Goal: Information Seeking & Learning: Learn about a topic

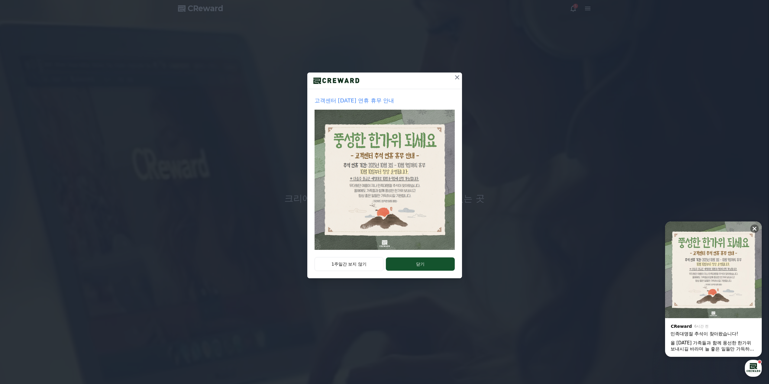
click at [460, 76] on icon at bounding box center [456, 77] width 7 height 7
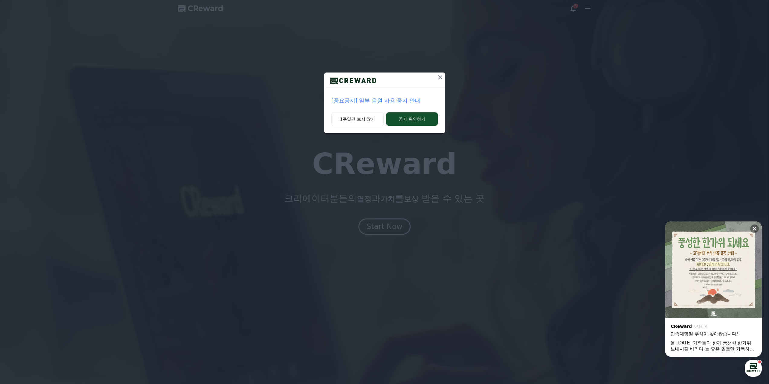
click at [441, 77] on icon at bounding box center [440, 77] width 7 height 7
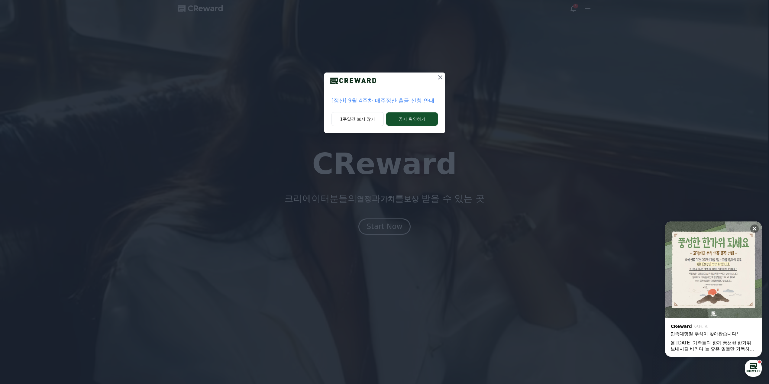
click at [442, 76] on icon at bounding box center [440, 77] width 7 height 7
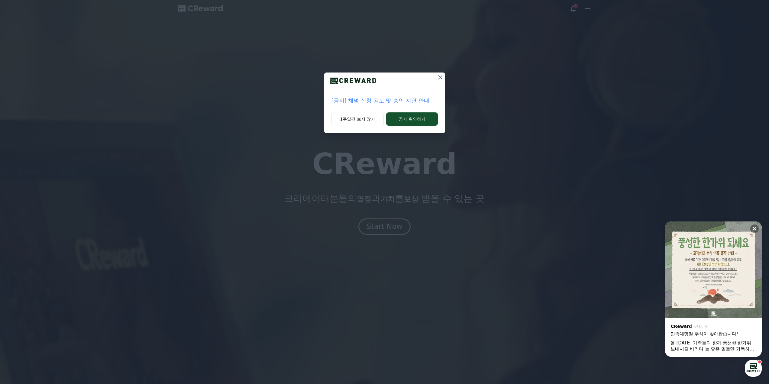
click at [438, 76] on icon at bounding box center [440, 77] width 7 height 7
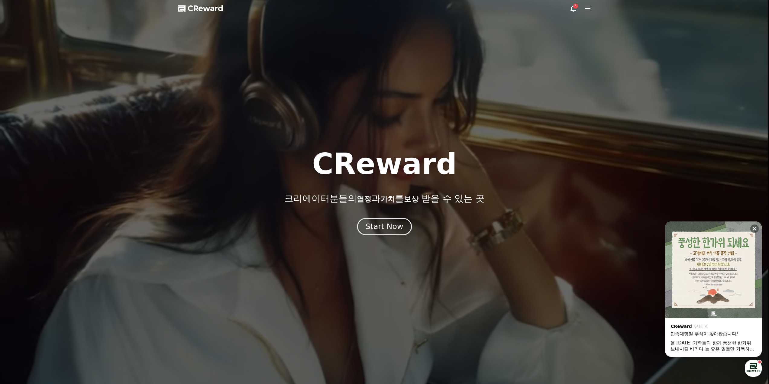
click at [381, 233] on button "Start Now" at bounding box center [384, 226] width 55 height 17
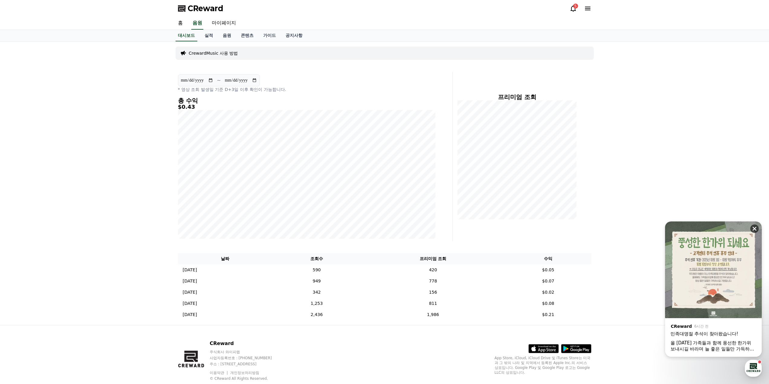
click at [750, 228] on button at bounding box center [754, 228] width 8 height 8
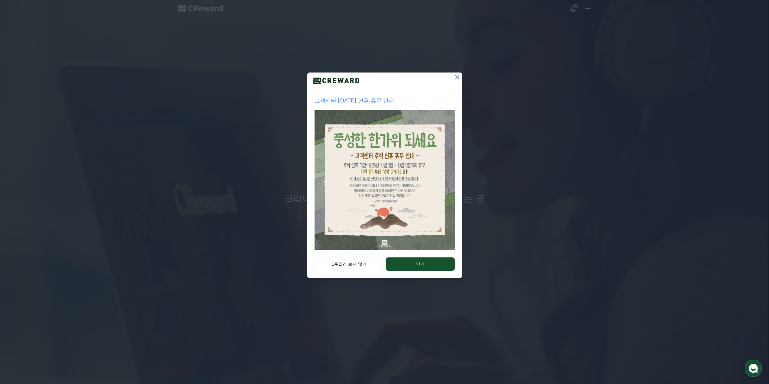
click at [454, 80] on icon at bounding box center [456, 77] width 7 height 7
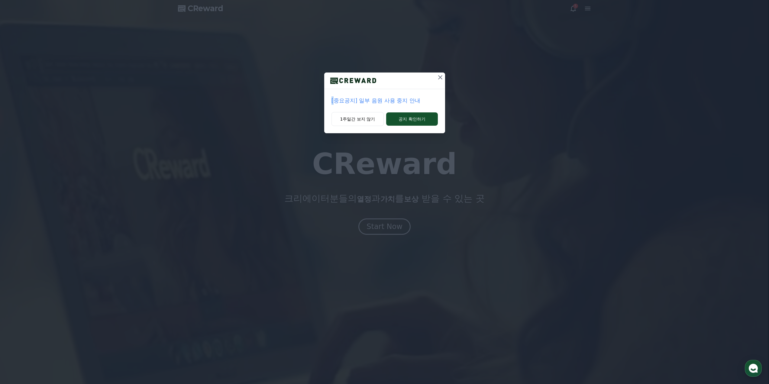
drag, startPoint x: 454, startPoint y: 80, endPoint x: 438, endPoint y: 80, distance: 16.0
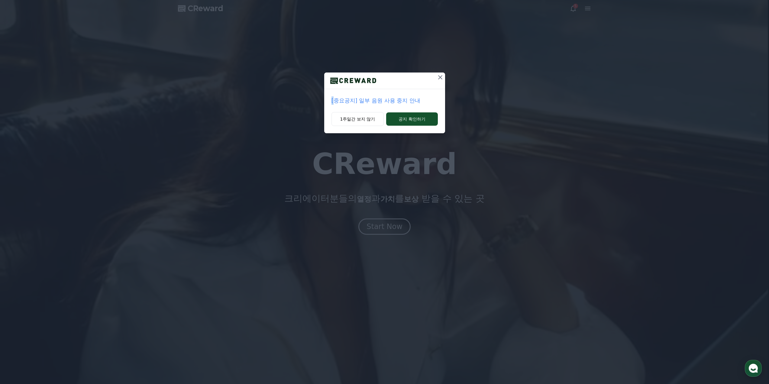
click at [451, 79] on div "[중요공지] 일부 음원 사용 중지 안내 1주일간 보지 않기 공지 확인하기" at bounding box center [384, 71] width 769 height 143
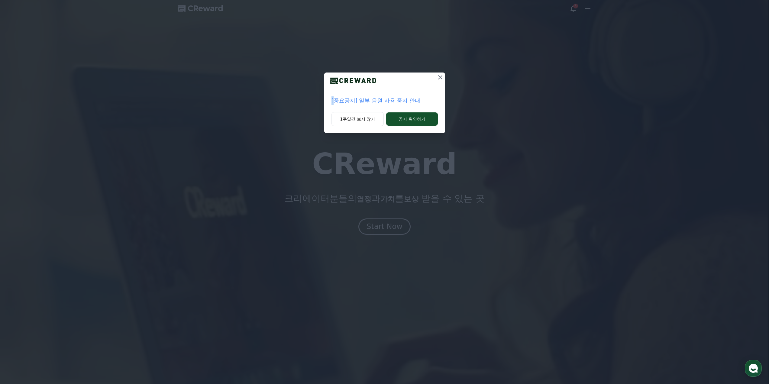
click at [438, 80] on icon at bounding box center [440, 77] width 7 height 7
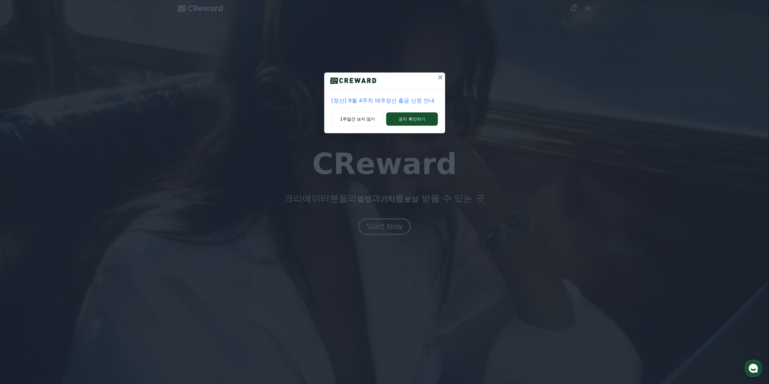
click at [440, 86] on div at bounding box center [440, 81] width 10 height 16
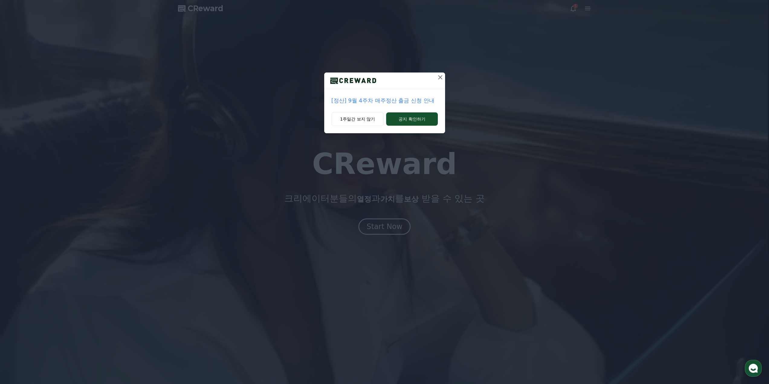
click at [437, 73] on button at bounding box center [440, 78] width 10 height 10
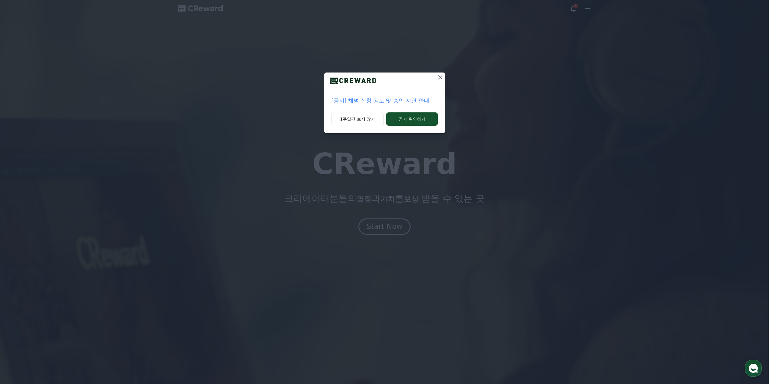
drag, startPoint x: 442, startPoint y: 72, endPoint x: 440, endPoint y: 79, distance: 7.6
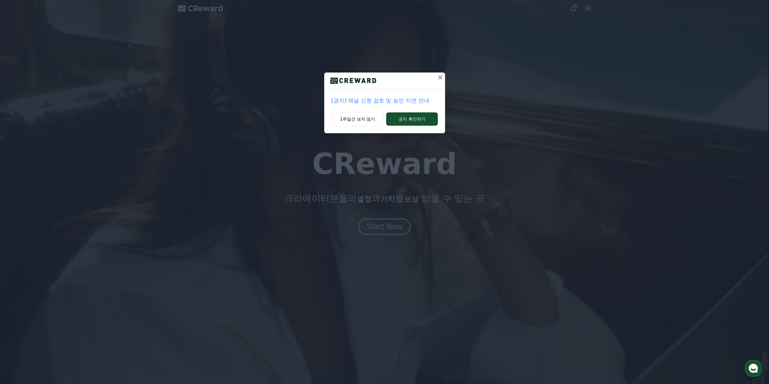
click at [442, 74] on div "[공지] 채널 신청 검토 및 승인 지연 안내 1주일간 보지 않기 공지 확인하기" at bounding box center [384, 71] width 769 height 143
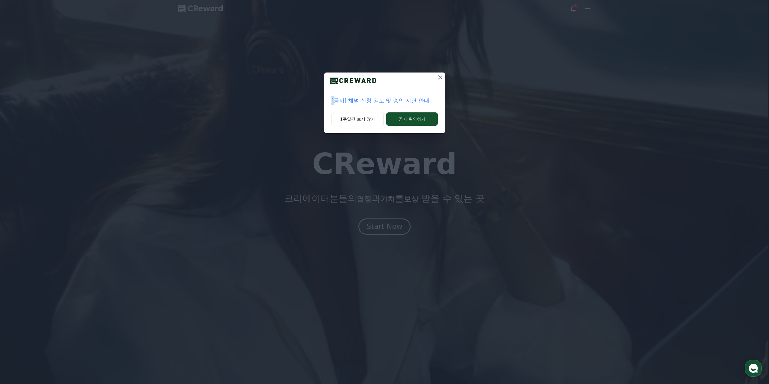
click at [440, 79] on icon at bounding box center [440, 77] width 7 height 7
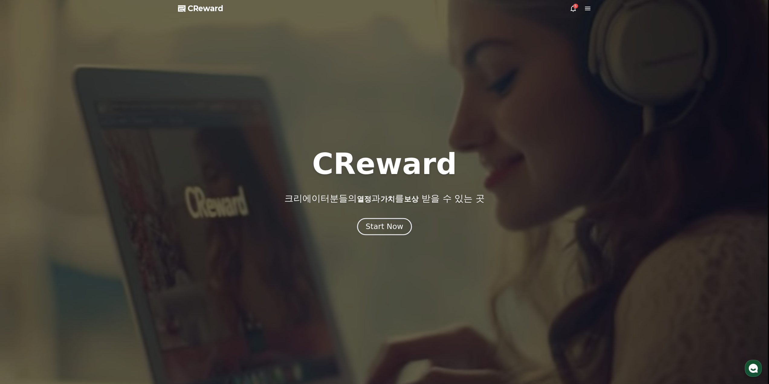
click at [393, 224] on div "Start Now" at bounding box center [384, 226] width 37 height 10
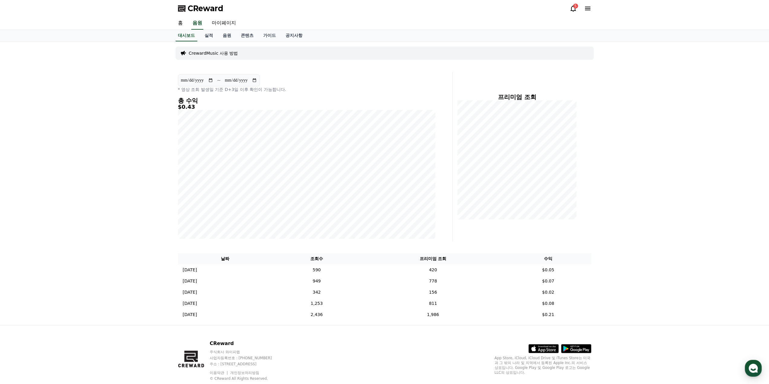
click at [573, 8] on icon at bounding box center [572, 8] width 7 height 7
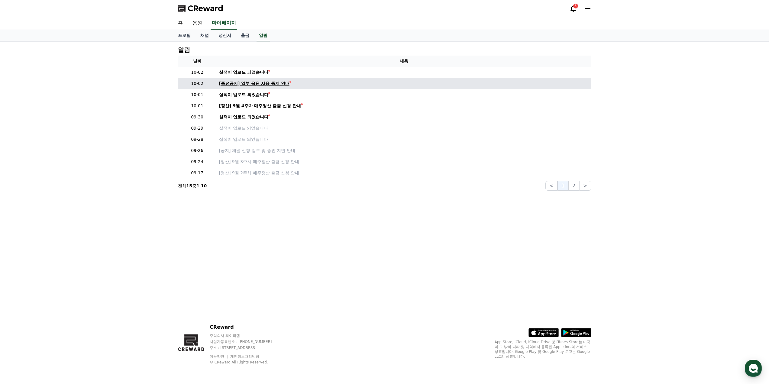
click at [261, 81] on div "[중요공지] 일부 음원 사용 중지 안내" at bounding box center [254, 83] width 70 height 6
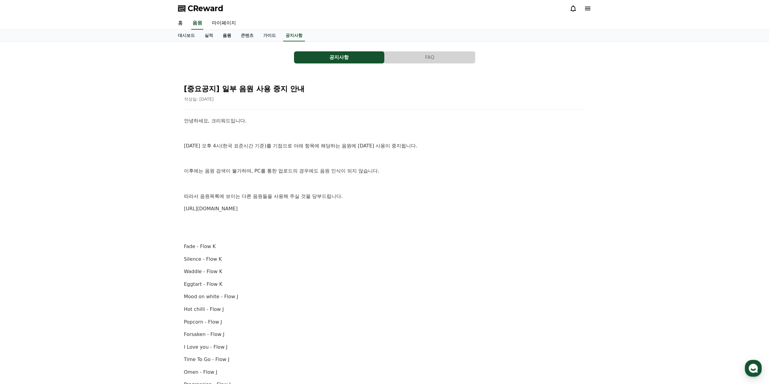
click at [231, 38] on link "음원" at bounding box center [227, 35] width 18 height 11
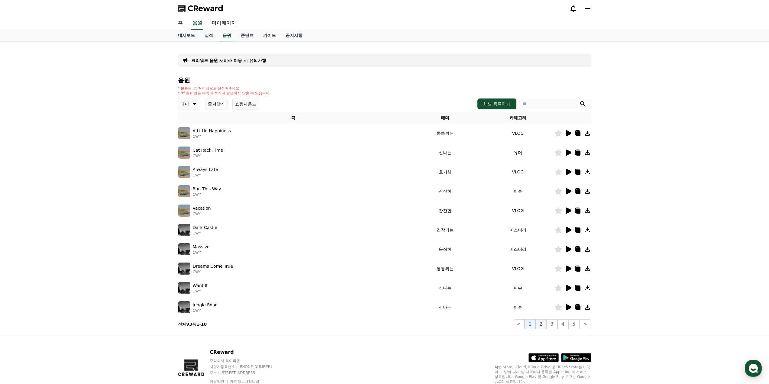
click at [543, 324] on button "2" at bounding box center [540, 324] width 11 height 10
click at [553, 323] on button "3" at bounding box center [551, 324] width 11 height 10
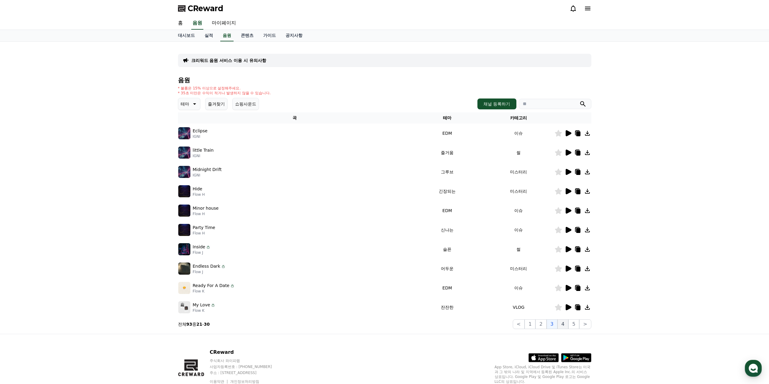
click at [562, 324] on button "4" at bounding box center [562, 324] width 11 height 10
click at [555, 323] on button "3" at bounding box center [551, 324] width 11 height 10
click at [564, 324] on button "4" at bounding box center [562, 324] width 11 height 10
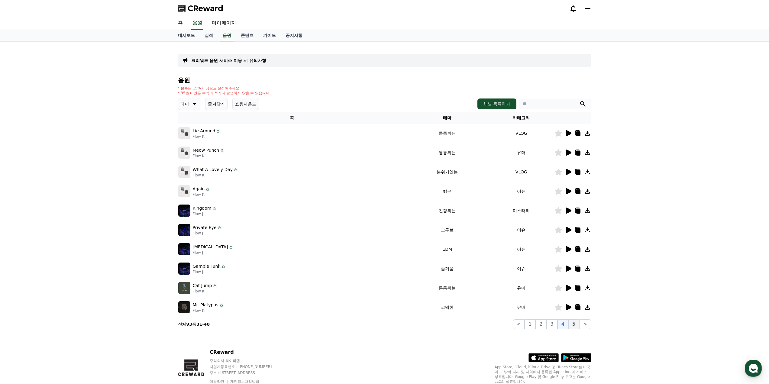
click at [572, 324] on button "5" at bounding box center [573, 324] width 11 height 10
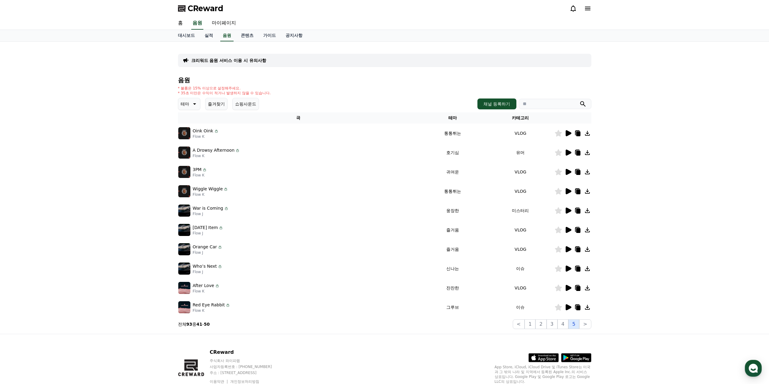
click at [578, 323] on button "5" at bounding box center [573, 324] width 11 height 10
click at [583, 324] on button ">" at bounding box center [585, 324] width 12 height 10
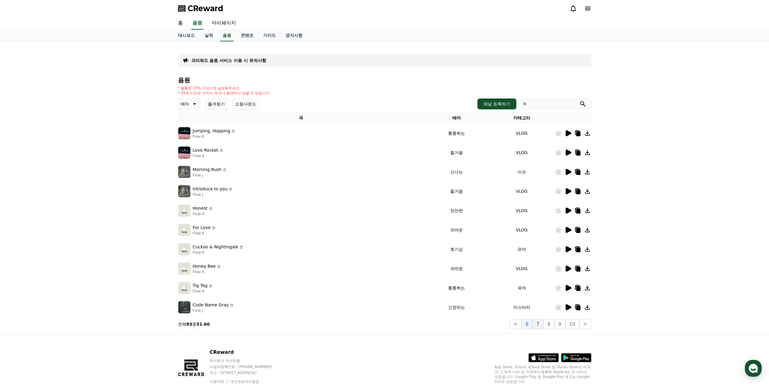
click at [543, 325] on button "7" at bounding box center [537, 324] width 11 height 10
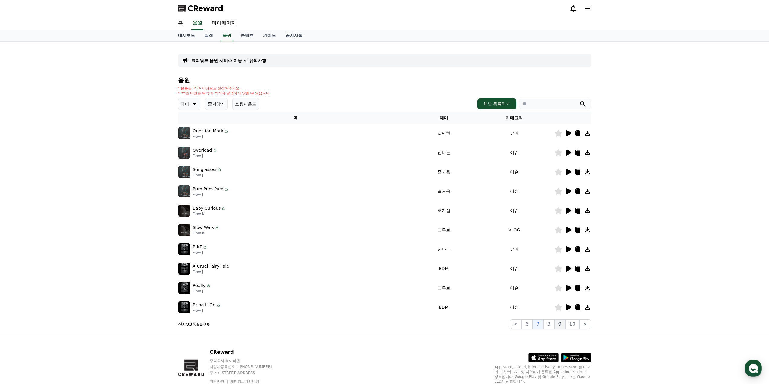
click at [558, 325] on button "9" at bounding box center [559, 324] width 11 height 10
click at [567, 324] on button "10" at bounding box center [572, 324] width 14 height 10
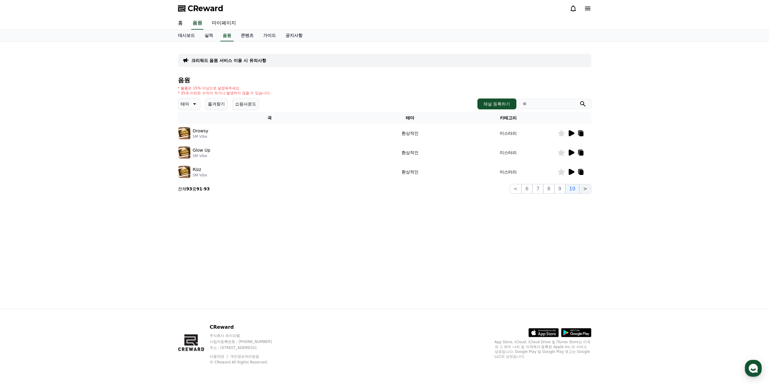
click at [584, 192] on button ">" at bounding box center [585, 189] width 12 height 10
